Goal: Contribute content: Contribute content

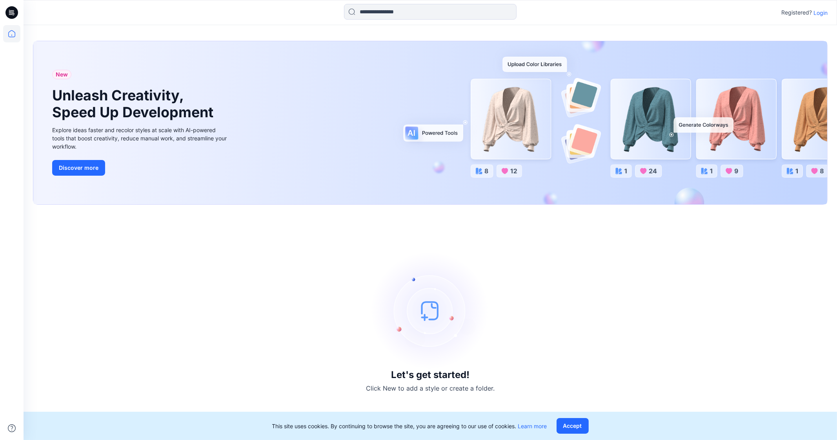
click at [818, 12] on p "Login" at bounding box center [821, 13] width 14 height 8
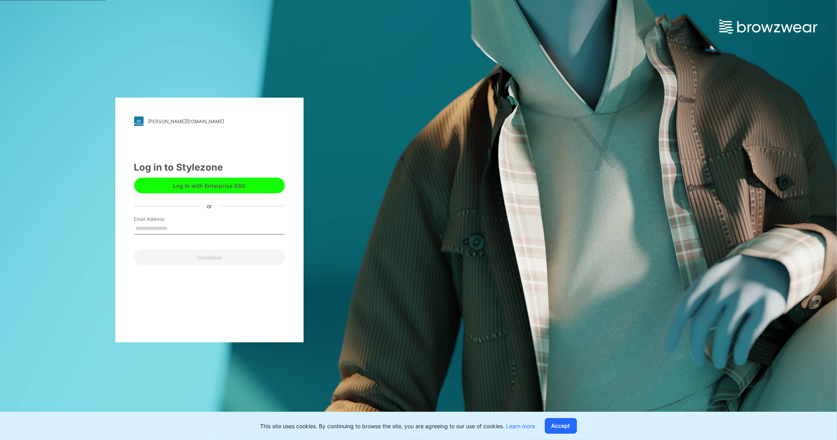
click at [189, 221] on div "Email Address" at bounding box center [209, 228] width 151 height 24
click at [185, 224] on input "Email Address" at bounding box center [209, 229] width 151 height 12
type input "**********"
click at [190, 256] on button "Continue" at bounding box center [209, 258] width 151 height 16
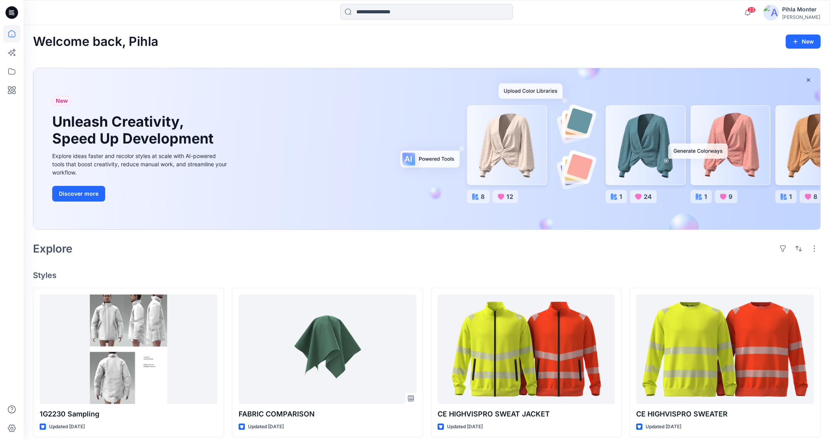
click at [827, 17] on div "23 Notifications [PERSON_NAME] has updated FABRIC COMPARISON with FABRIC COMPAR…" at bounding box center [427, 12] width 806 height 17
click at [9, 74] on icon at bounding box center [11, 71] width 7 height 6
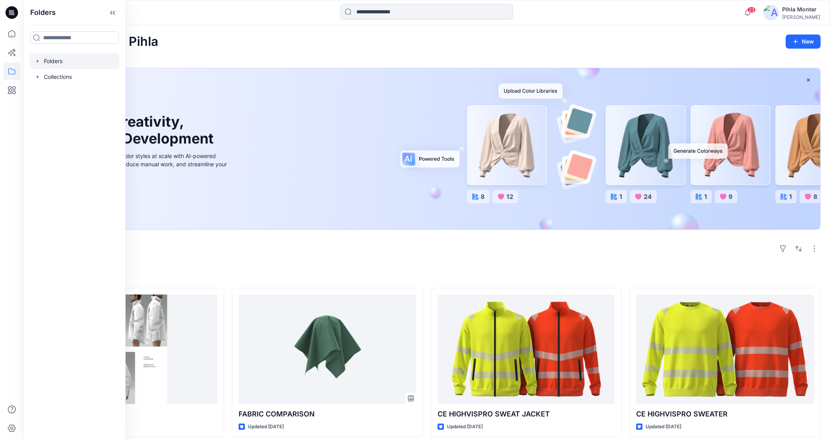
click at [38, 60] on icon "button" at bounding box center [38, 61] width 6 height 6
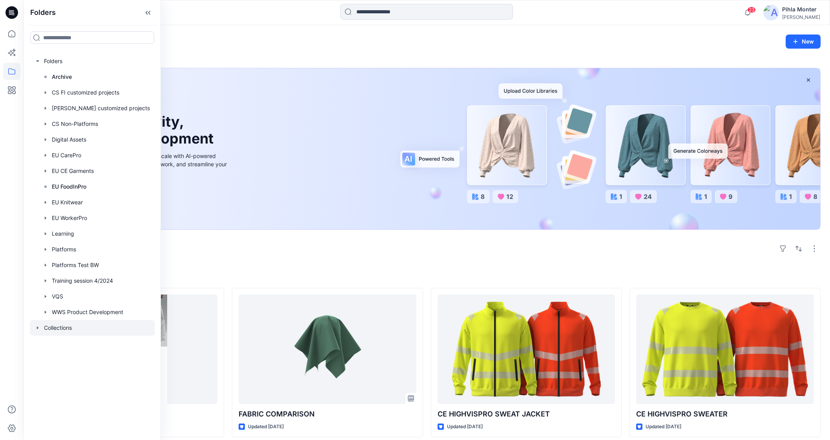
click at [35, 325] on icon "button" at bounding box center [38, 328] width 6 height 6
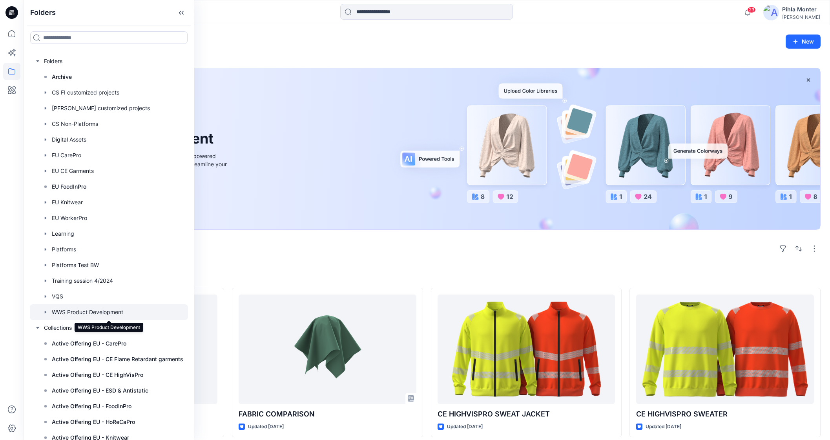
click at [87, 312] on div at bounding box center [109, 312] width 158 height 16
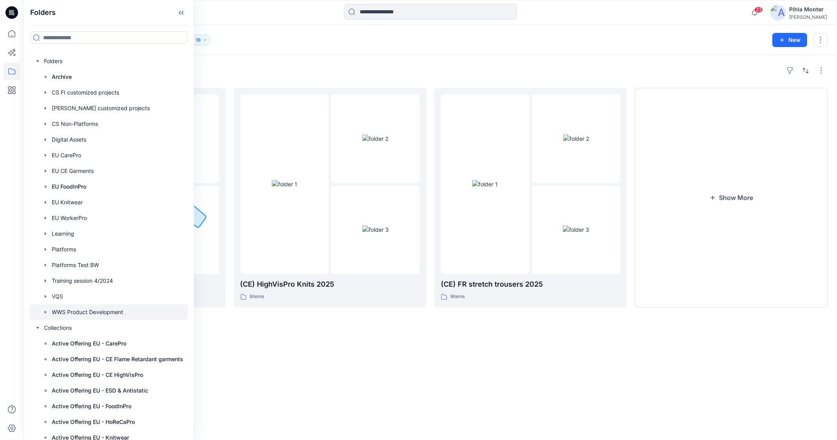
click at [328, 348] on div "Folders WinterPro 2026 11 items (CE) HighVisPro Knits 2025 6 items (CE) FR stre…" at bounding box center [431, 247] width 814 height 385
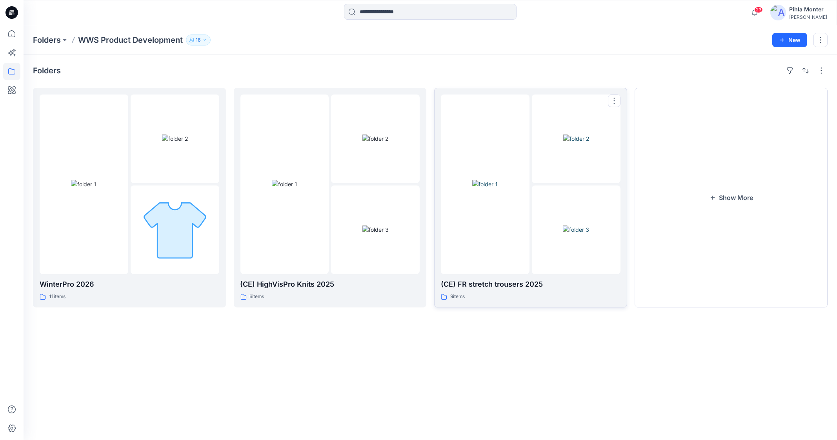
click at [498, 188] on img at bounding box center [485, 184] width 26 height 8
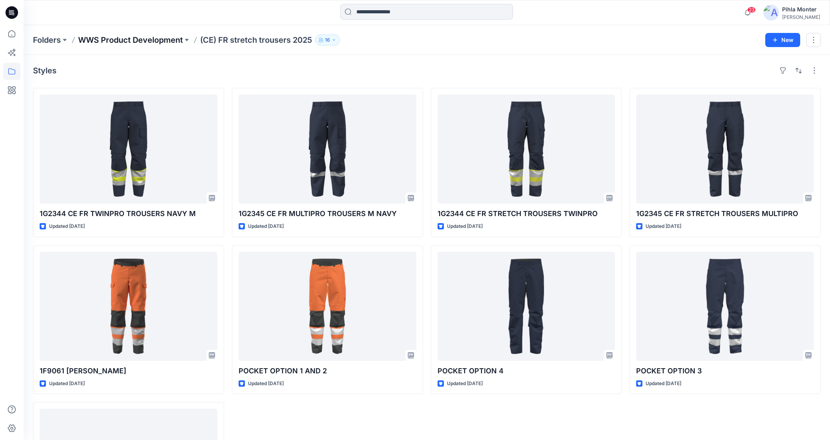
click at [167, 42] on p "WWS Product Development" at bounding box center [130, 40] width 105 height 11
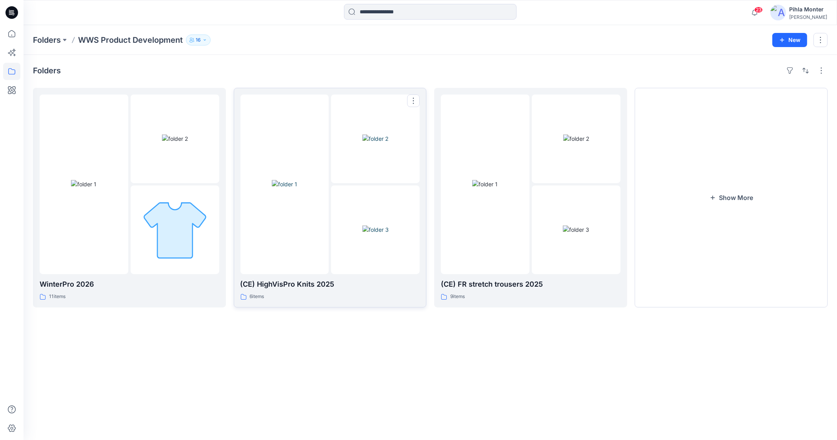
click at [396, 183] on div at bounding box center [375, 139] width 89 height 89
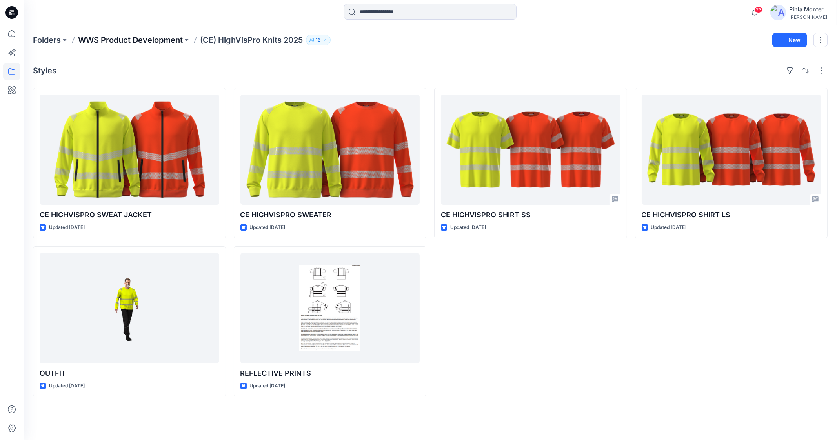
click at [130, 38] on p "WWS Product Development" at bounding box center [130, 40] width 105 height 11
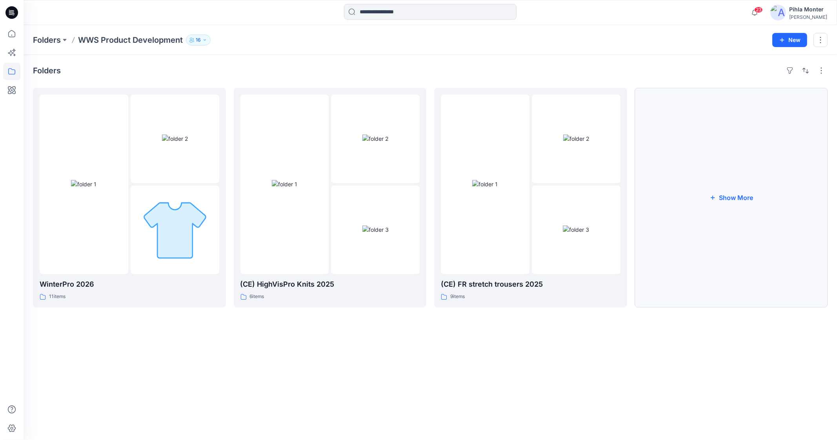
click at [716, 170] on button "Show More" at bounding box center [731, 198] width 193 height 220
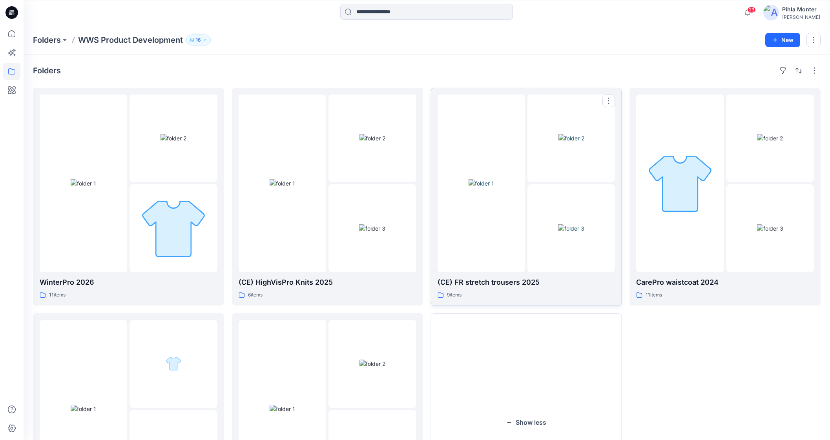
click at [483, 188] on img at bounding box center [481, 183] width 26 height 8
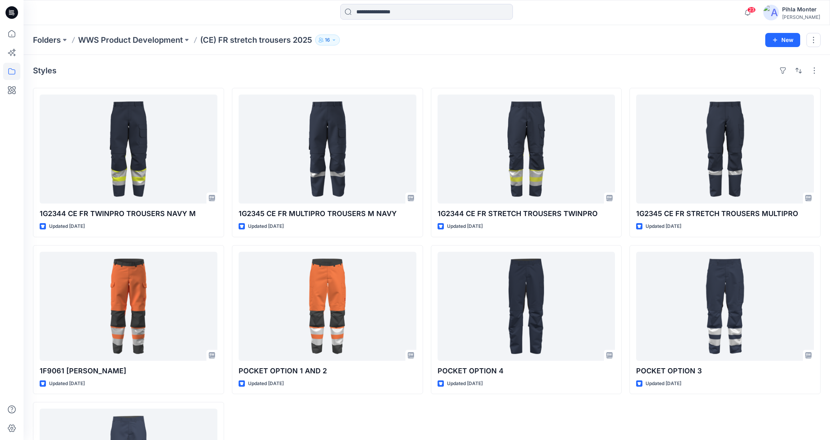
click at [758, 62] on div "Styles 1G2344 CE FR TWINPRO TROUSERS NAVY M Updated 11 days ago 1F9061 FARON Up…" at bounding box center [427, 308] width 806 height 506
click at [783, 40] on button "New" at bounding box center [782, 40] width 35 height 14
click at [757, 61] on p "New Style" at bounding box center [758, 59] width 26 height 9
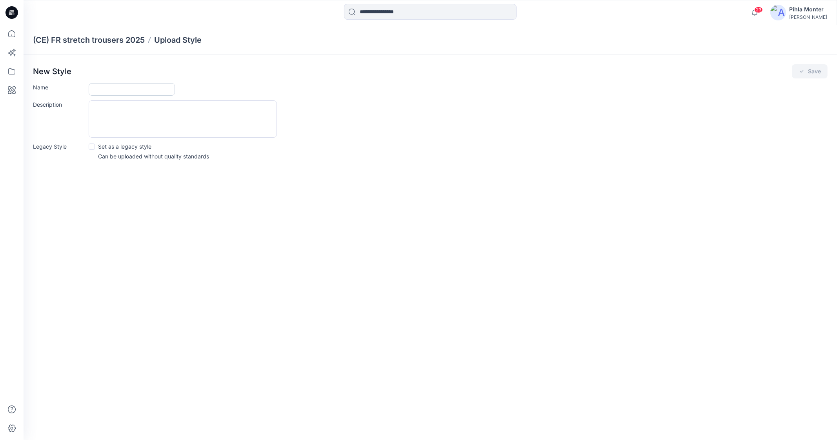
click at [105, 89] on input "Name" at bounding box center [132, 89] width 86 height 13
click at [169, 395] on div "(CE) FR stretch trousers 2025 Upload Style New Style Save Name **** Description…" at bounding box center [431, 232] width 814 height 415
click at [117, 87] on input "****" at bounding box center [132, 89] width 86 height 13
type input "******"
click at [814, 71] on button "Save" at bounding box center [810, 71] width 36 height 14
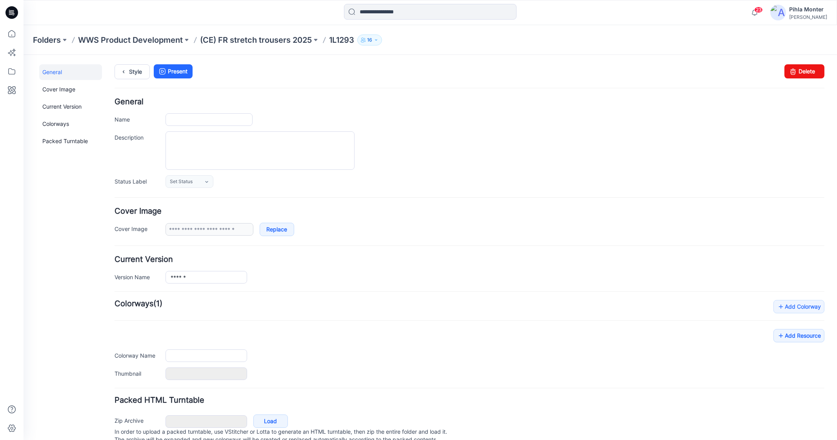
type input "******"
type input "**********"
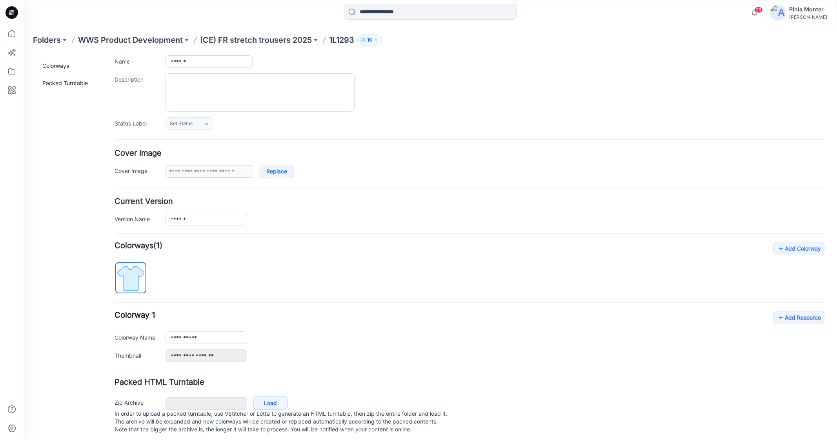
scroll to position [68, 0]
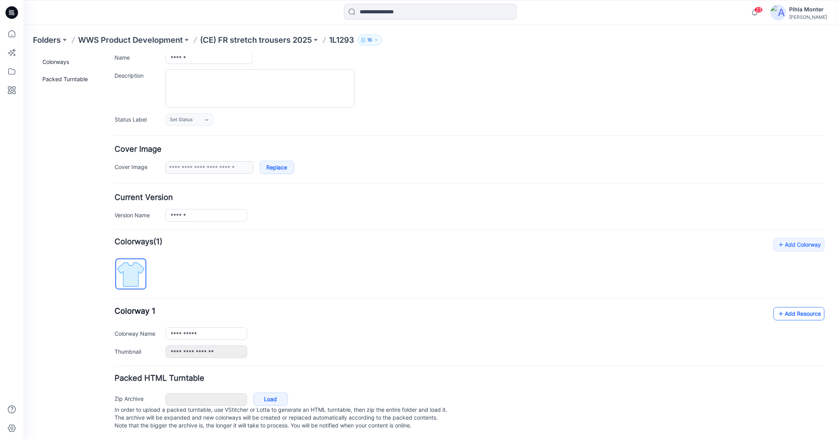
click at [792, 307] on link "Add Resource" at bounding box center [799, 313] width 51 height 13
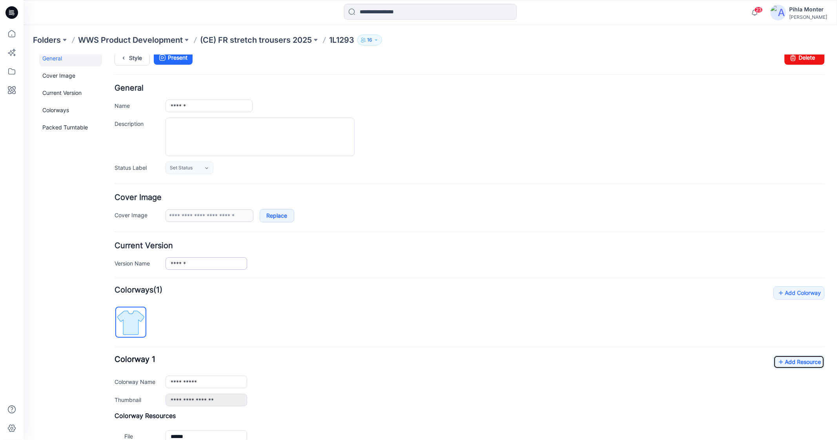
scroll to position [0, 0]
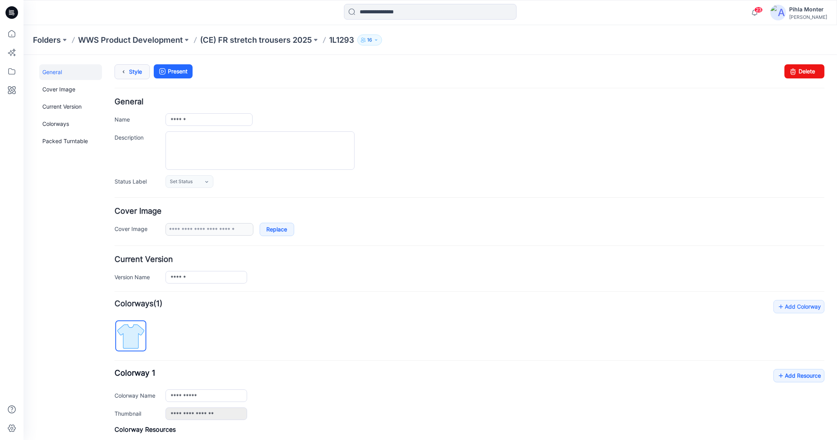
click at [138, 75] on link "Style" at bounding box center [132, 71] width 35 height 15
